Goal: Information Seeking & Learning: Learn about a topic

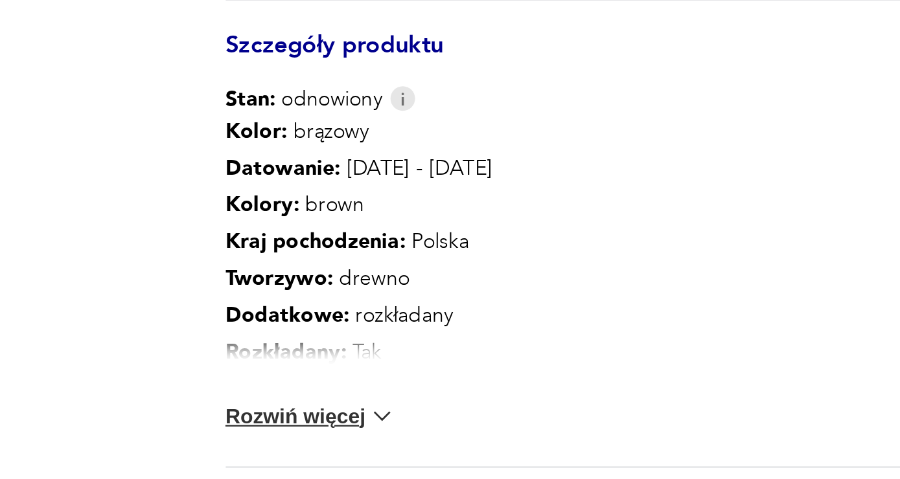
scroll to position [447, 0]
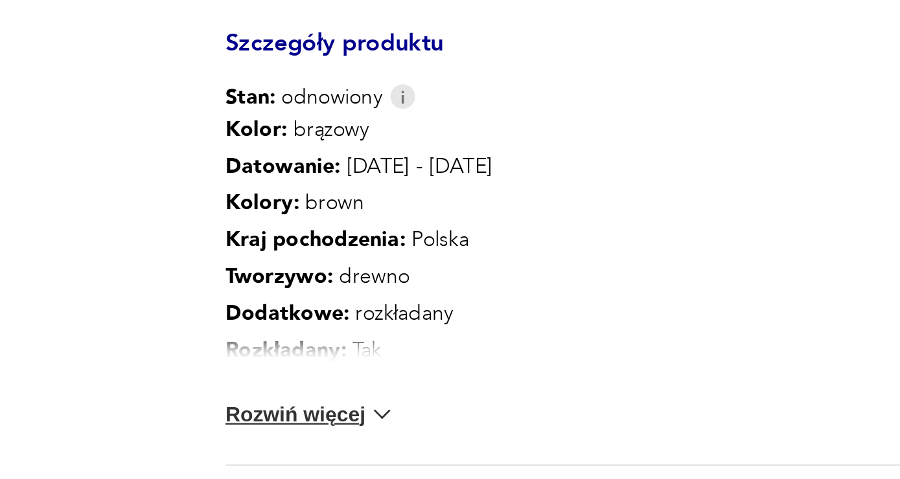
click at [225, 414] on div "Kolor: brązowy Datowanie : [DATE] - [DATE] Kolory : brown Kraj pochodzenia : Po…" at bounding box center [294, 395] width 390 height 155
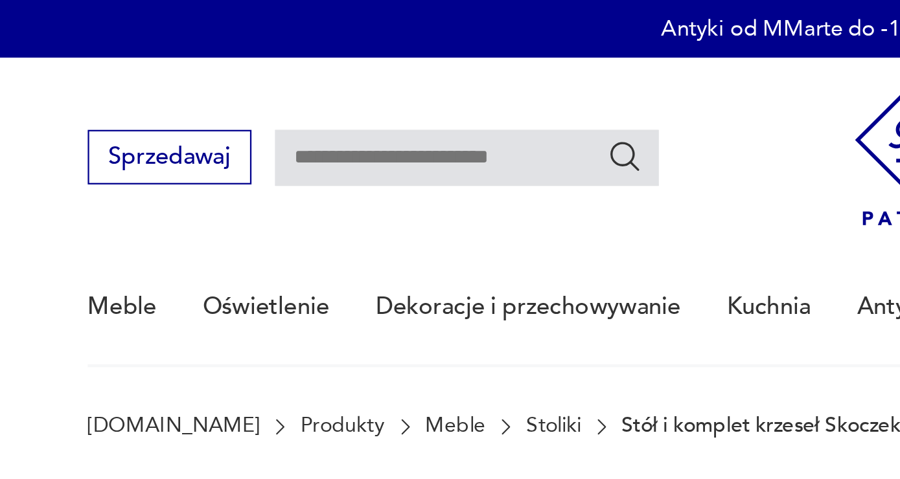
scroll to position [0, 0]
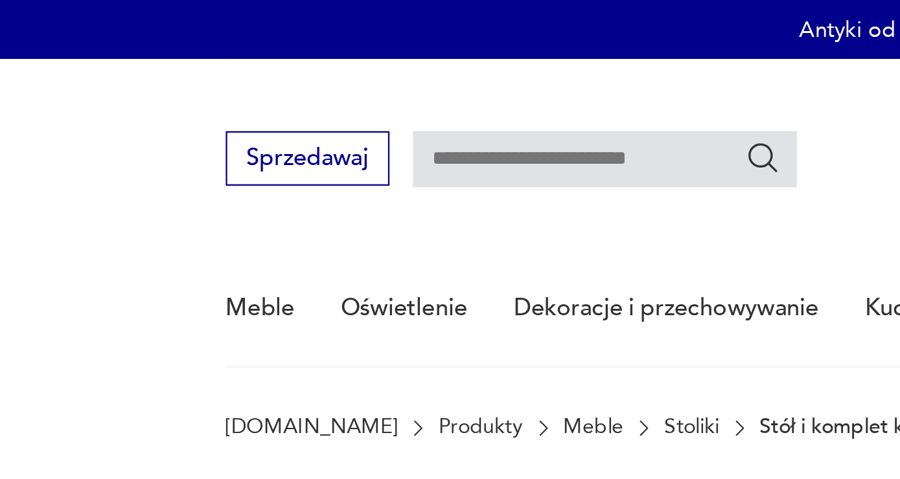
click at [244, 69] on input "text" at bounding box center [265, 70] width 168 height 25
type input "*"
type input "**********"
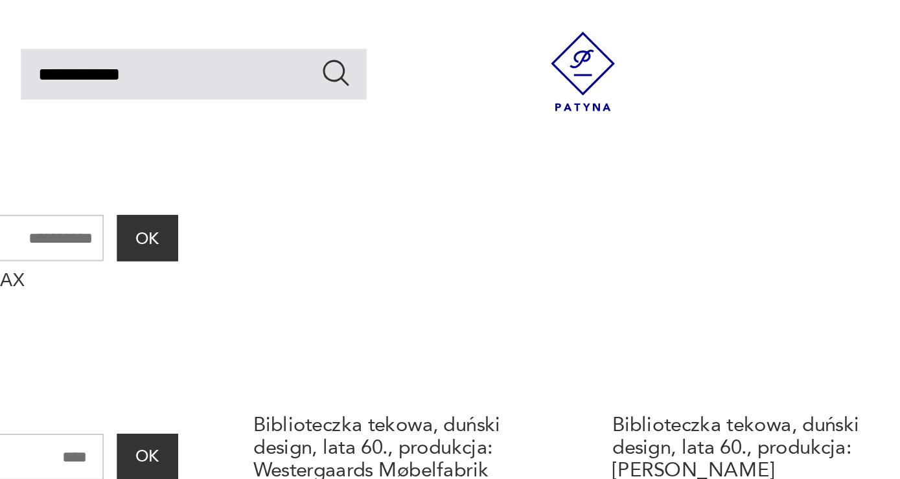
scroll to position [254, 0]
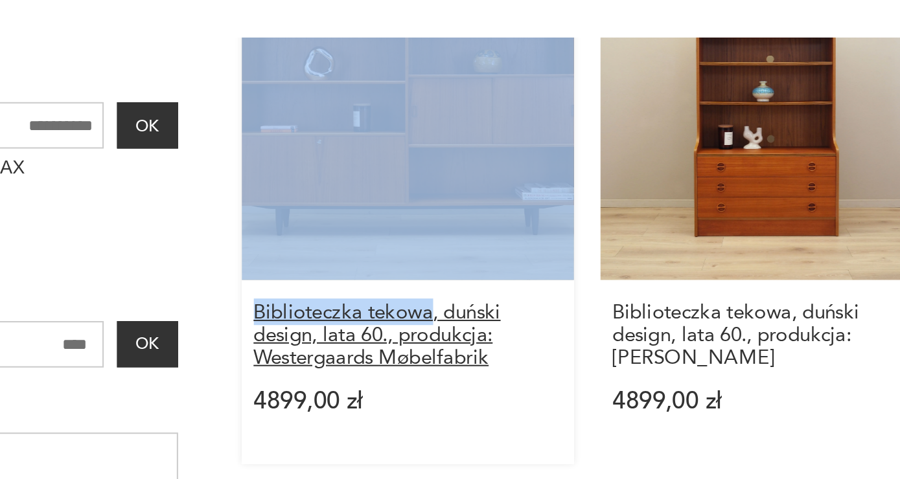
drag, startPoint x: 268, startPoint y: 209, endPoint x: 381, endPoint y: 207, distance: 112.7
click at [369, 218] on h3 "Biblioteczka tekowa, duński design, lata 60., produkcja: Westergaards Møbelfabr…" at bounding box center [370, 219] width 150 height 33
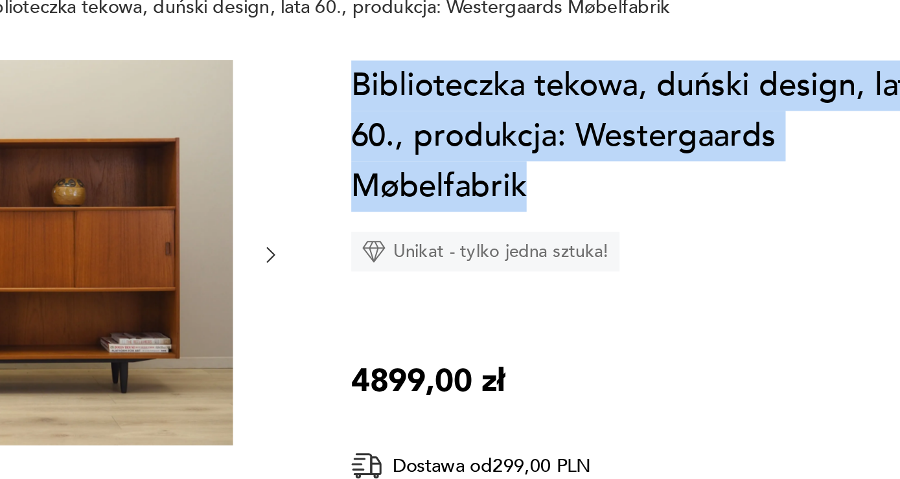
drag, startPoint x: 523, startPoint y: 223, endPoint x: 610, endPoint y: 277, distance: 102.1
click at [610, 277] on h1 "Biblioteczka tekowa, duński design, lata 60., produkcja: Westergaards Møbelfabr…" at bounding box center [660, 251] width 280 height 74
copy h1 "Biblioteczka tekowa, duński design, lata 60., produkcja: Westergaards Møbelfabr…"
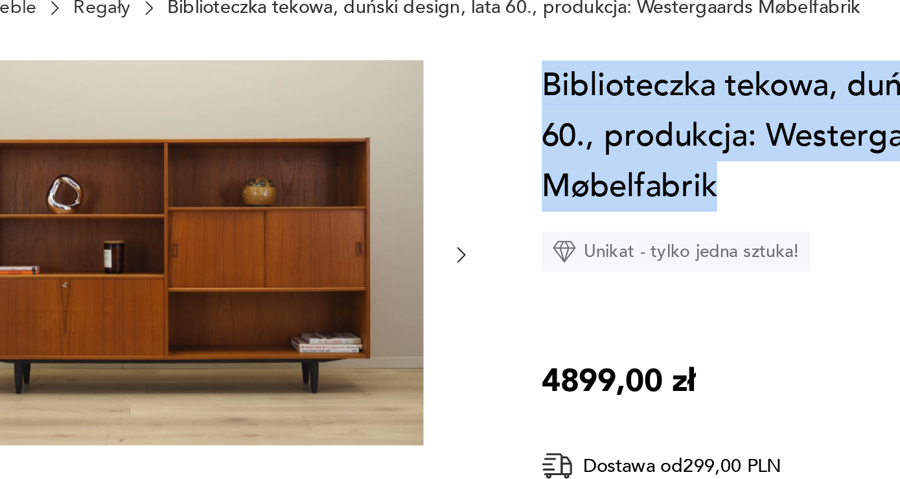
scroll to position [86, 0]
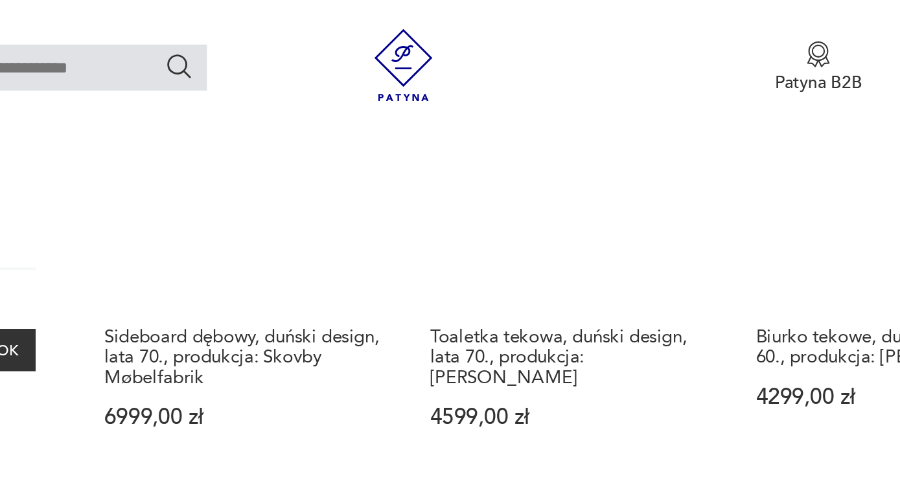
scroll to position [414, 0]
